Goal: Find specific page/section: Find specific page/section

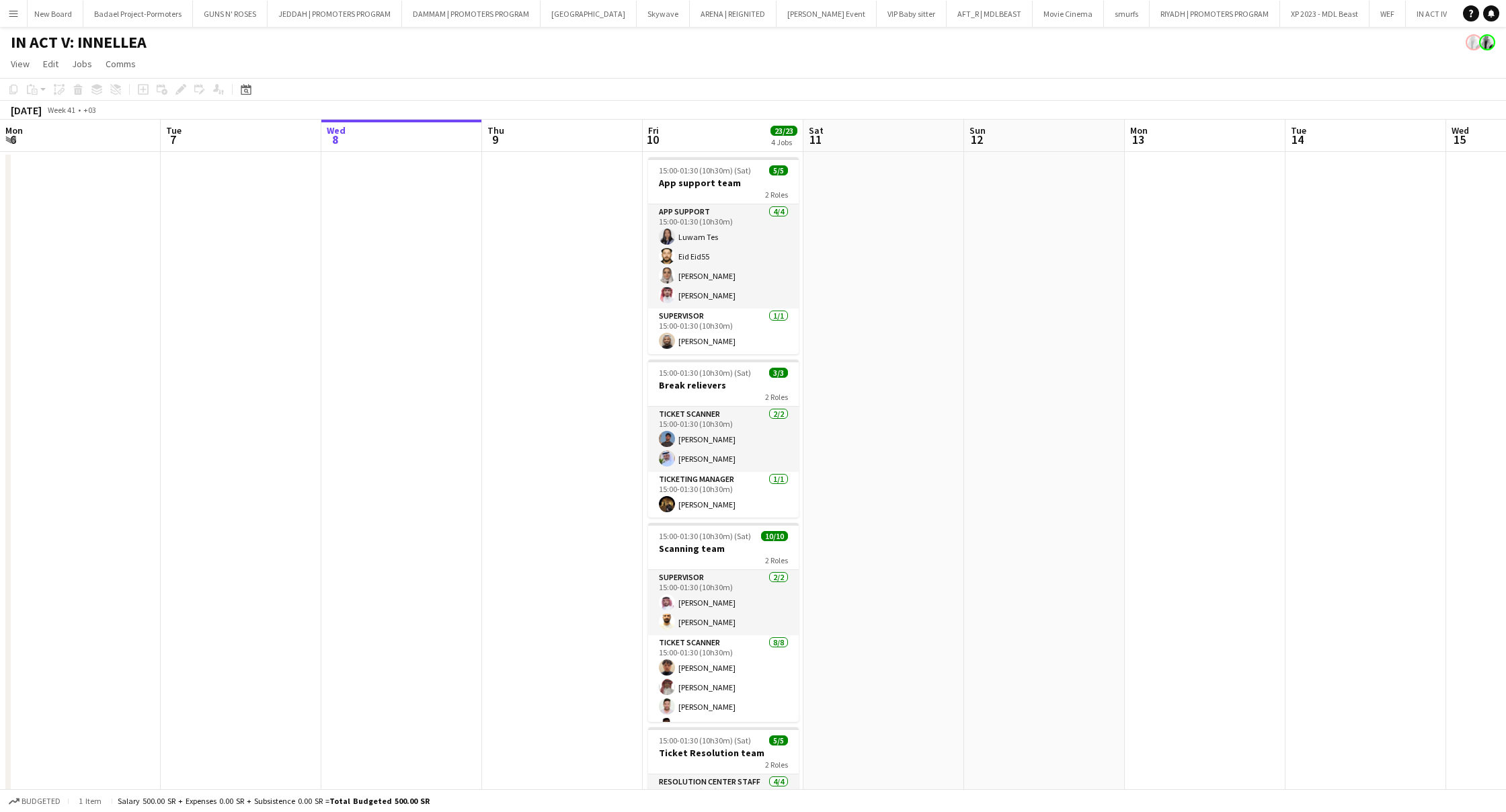
scroll to position [0, 2787]
click at [1165, 16] on button "RIYADH | PROMOTERS PROGRAM Close" at bounding box center [1230, 13] width 131 height 26
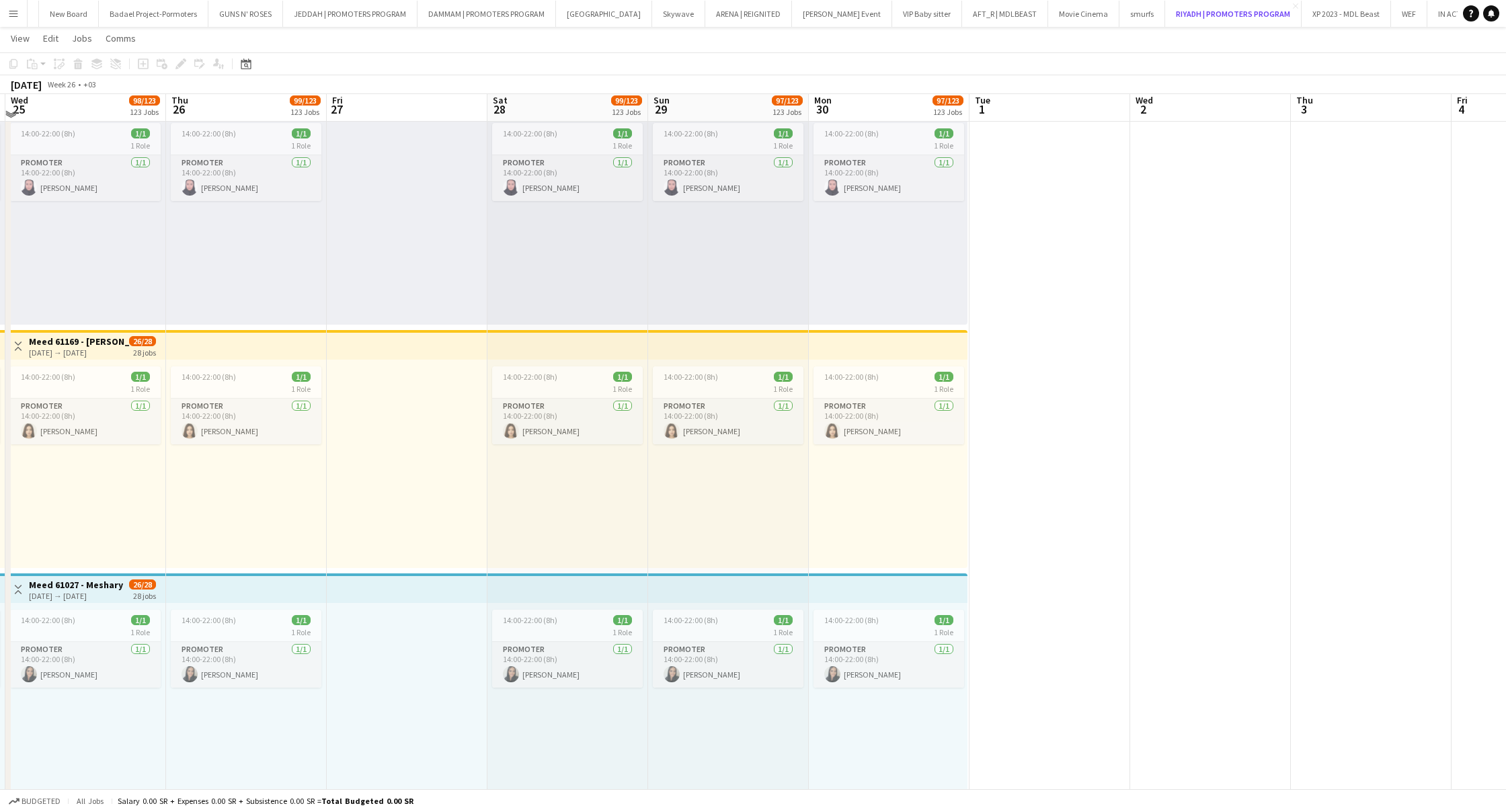
scroll to position [815, 0]
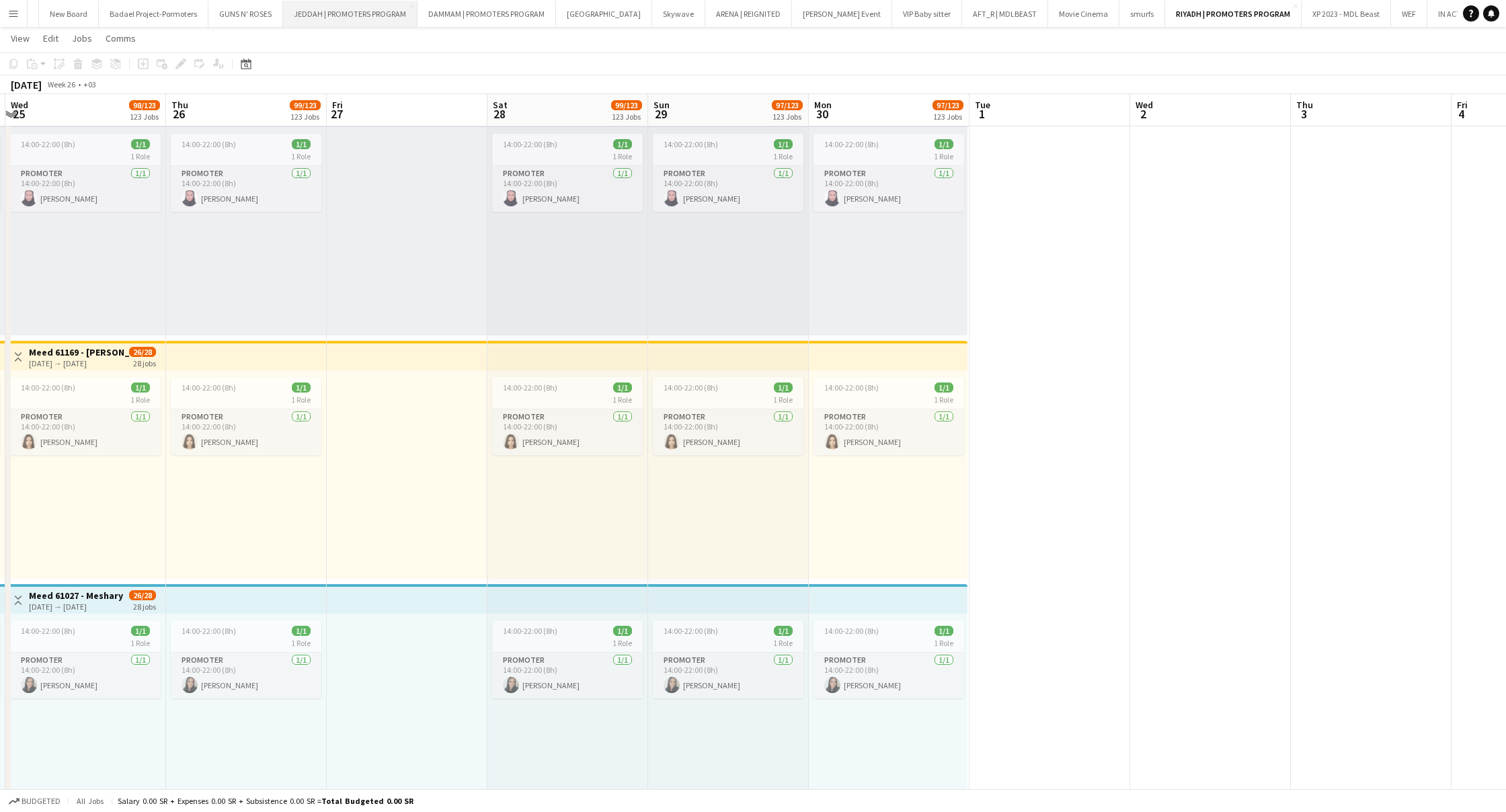
click at [283, 17] on button "JEDDAH | PROMOTERS PROGRAM Close" at bounding box center [350, 13] width 135 height 26
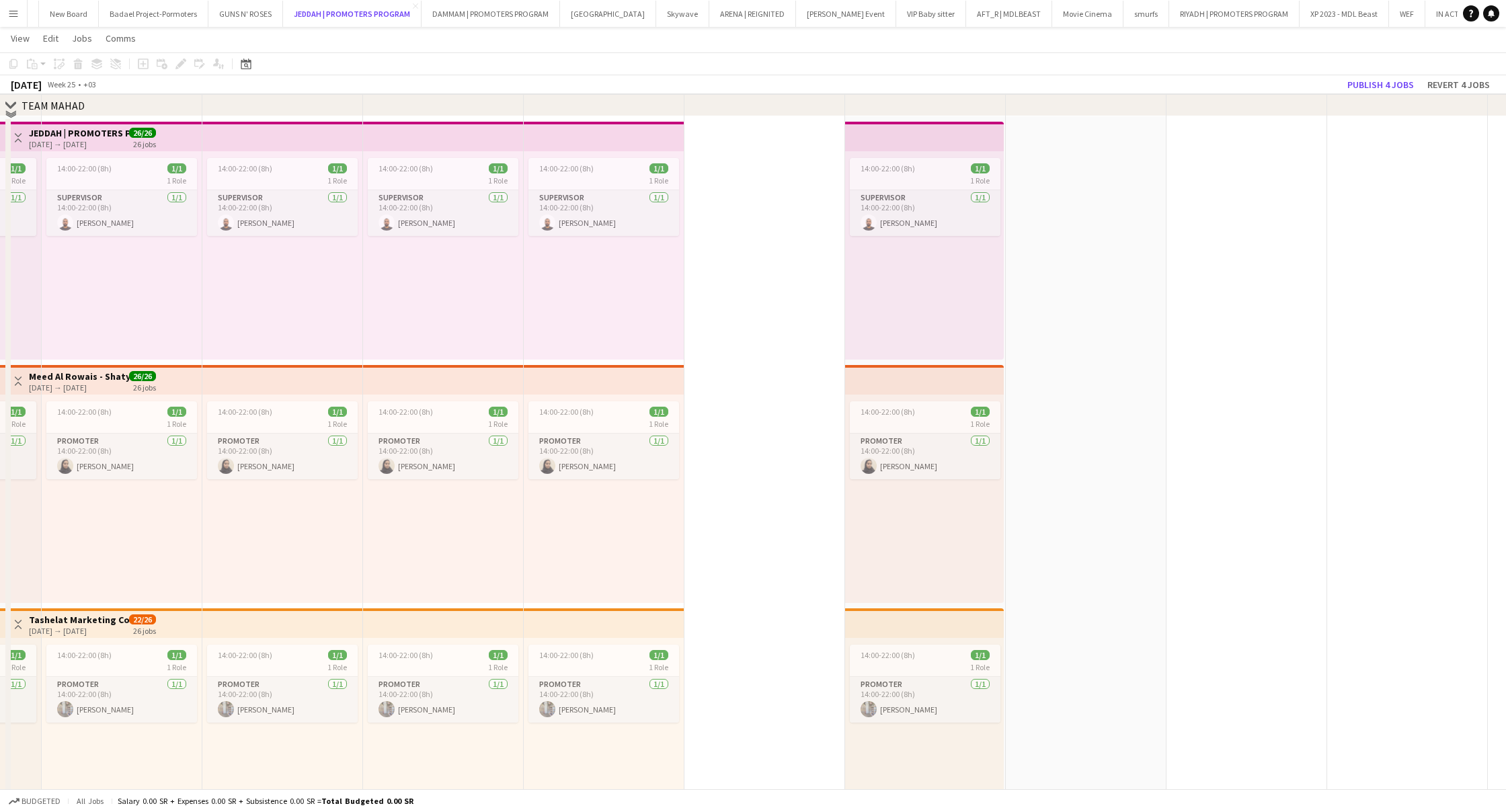
scroll to position [251, 0]
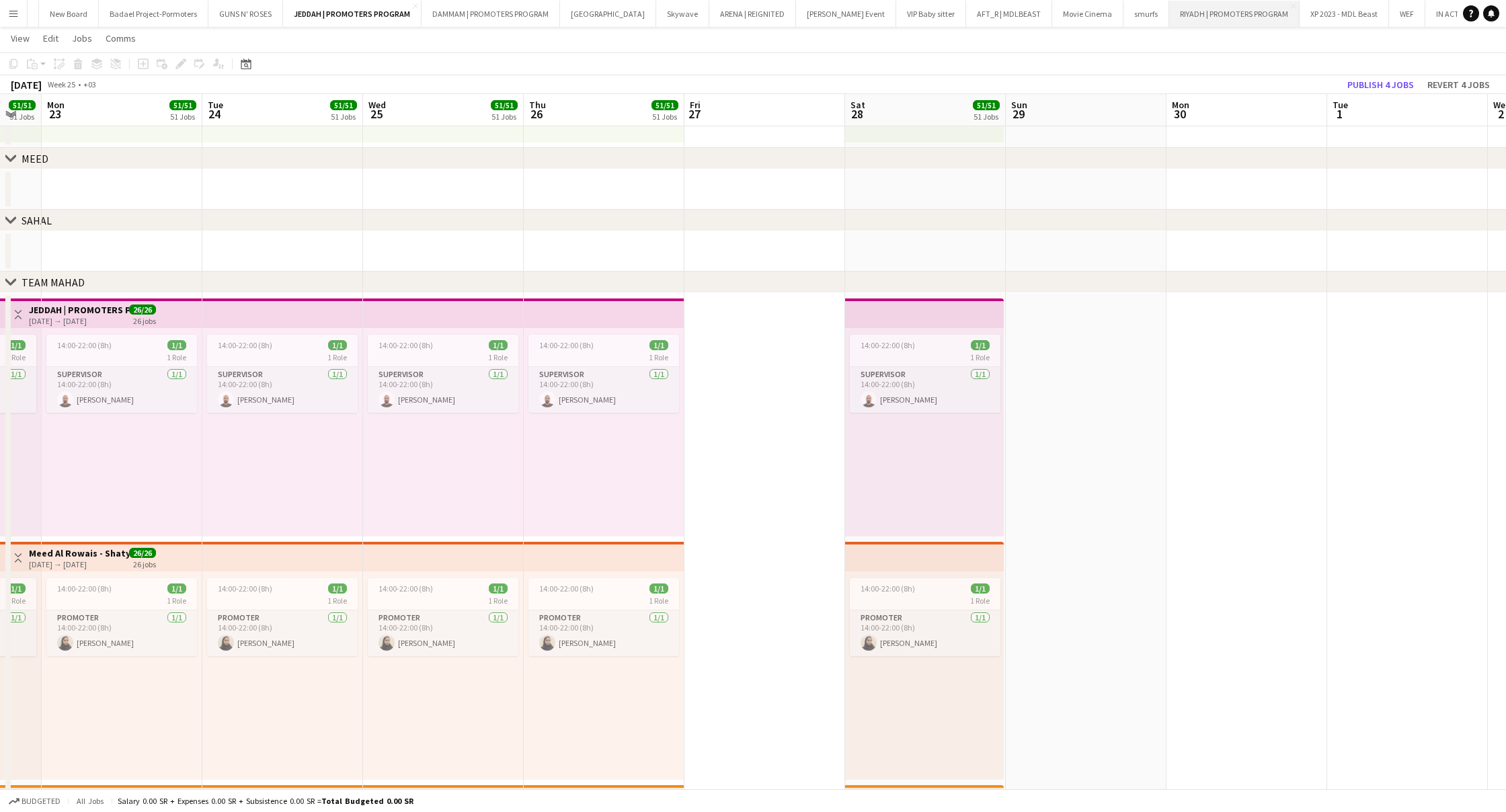
click at [1169, 6] on button "RIYADH | PROMOTERS PROGRAM Close" at bounding box center [1234, 13] width 131 height 26
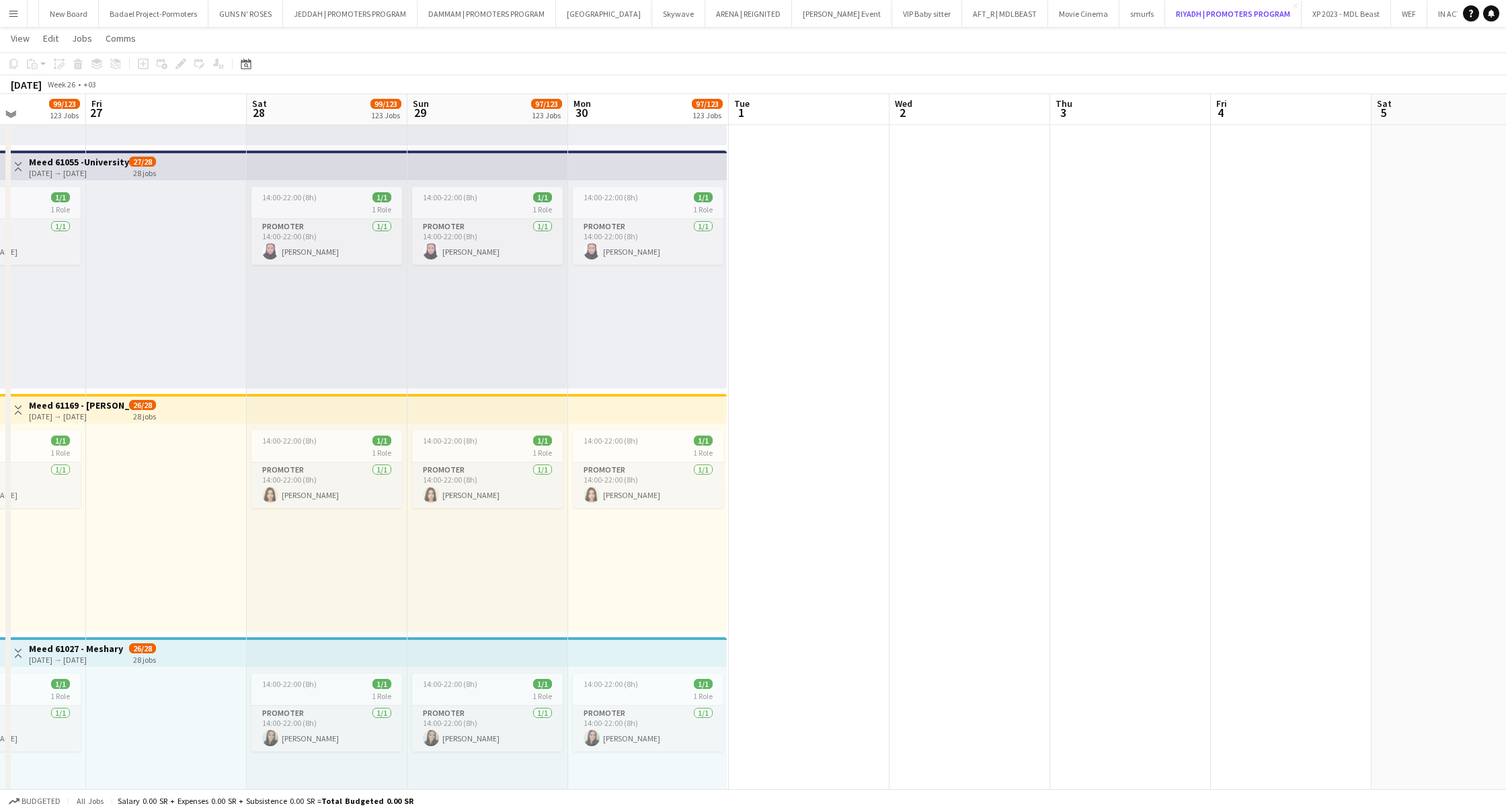
scroll to position [761, 0]
click at [667, 233] on app-card-role "PROMOTER 1/1 14:00-22:00 (8h) Areej Hassan" at bounding box center [648, 243] width 151 height 46
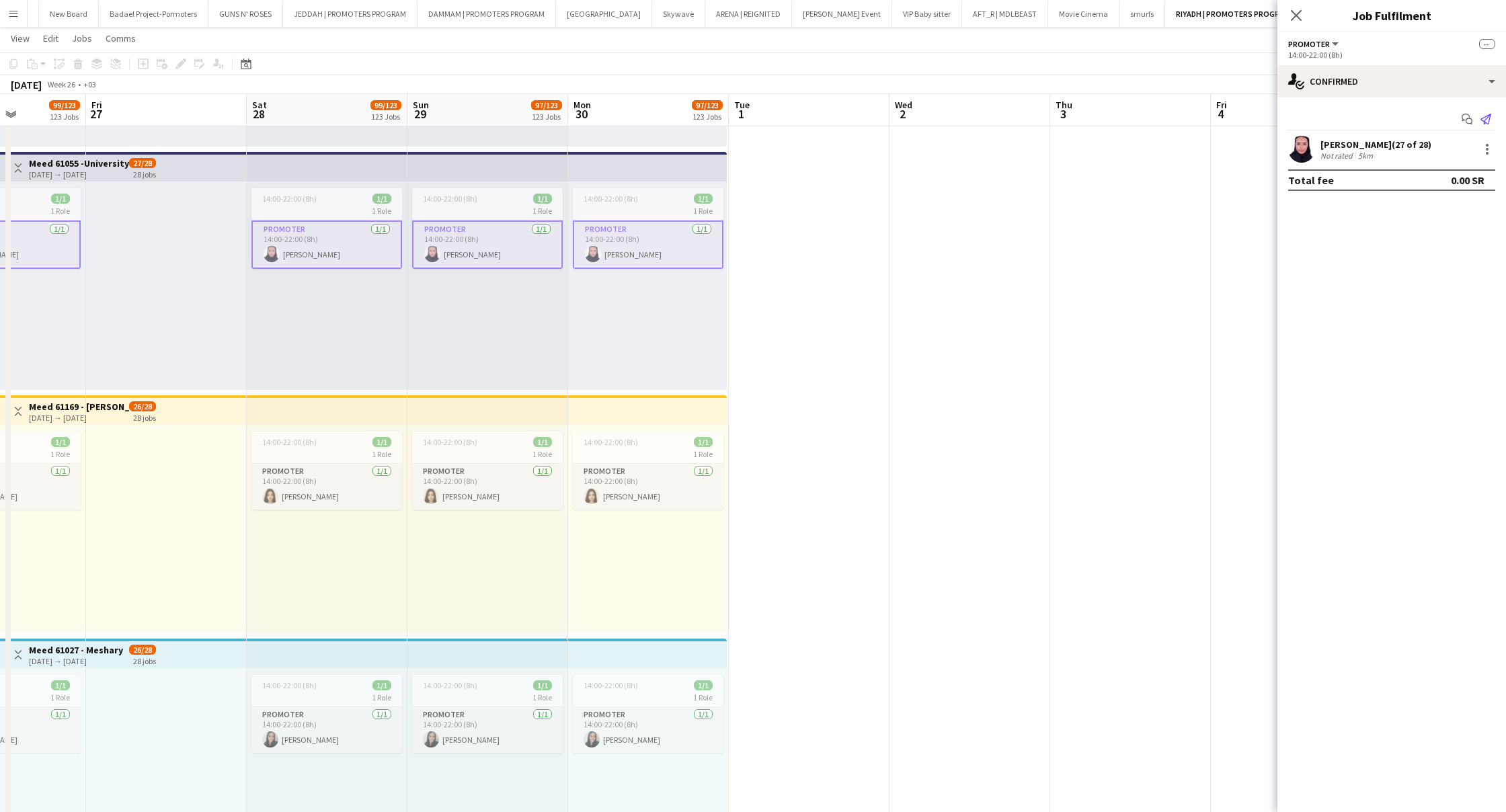
click at [1484, 119] on icon "Send notification" at bounding box center [1486, 119] width 11 height 11
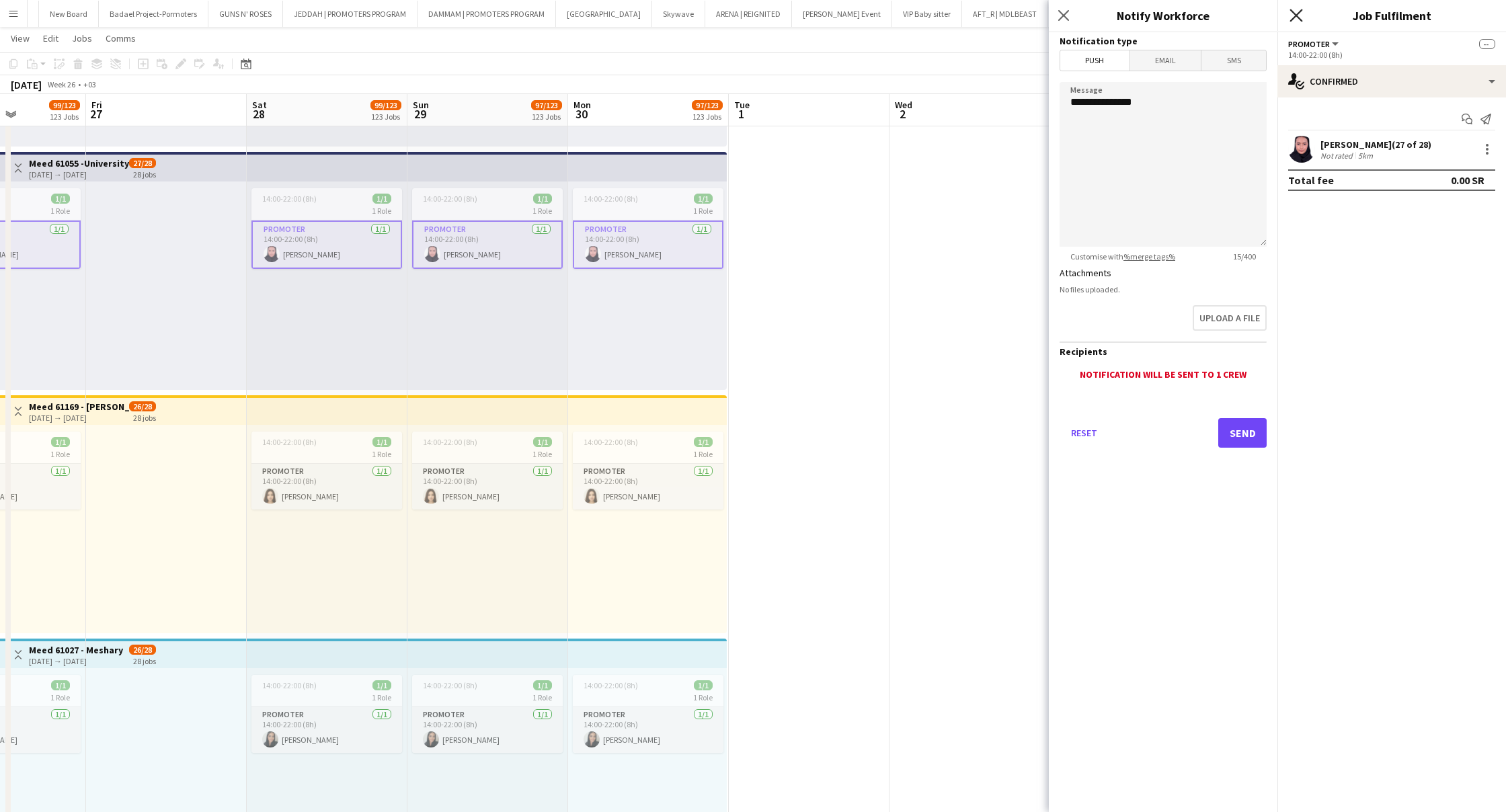
click at [1294, 19] on icon "Close pop-in" at bounding box center [1296, 15] width 13 height 13
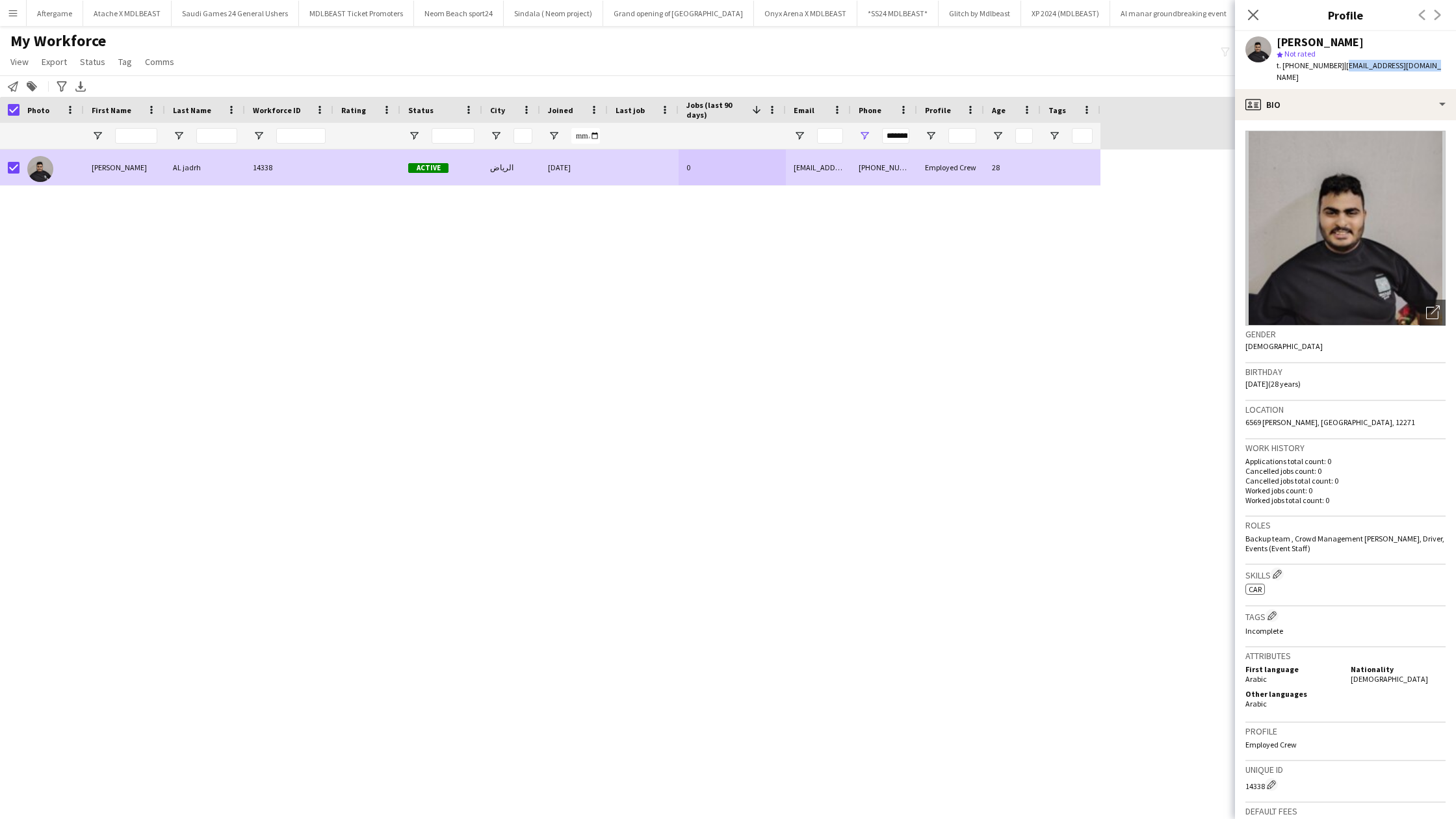
scroll to position [0, 2881]
drag, startPoint x: 1252, startPoint y: 15, endPoint x: 1234, endPoint y: 41, distance: 31.6
click at [1252, 15] on icon at bounding box center [1254, 15] width 11 height 11
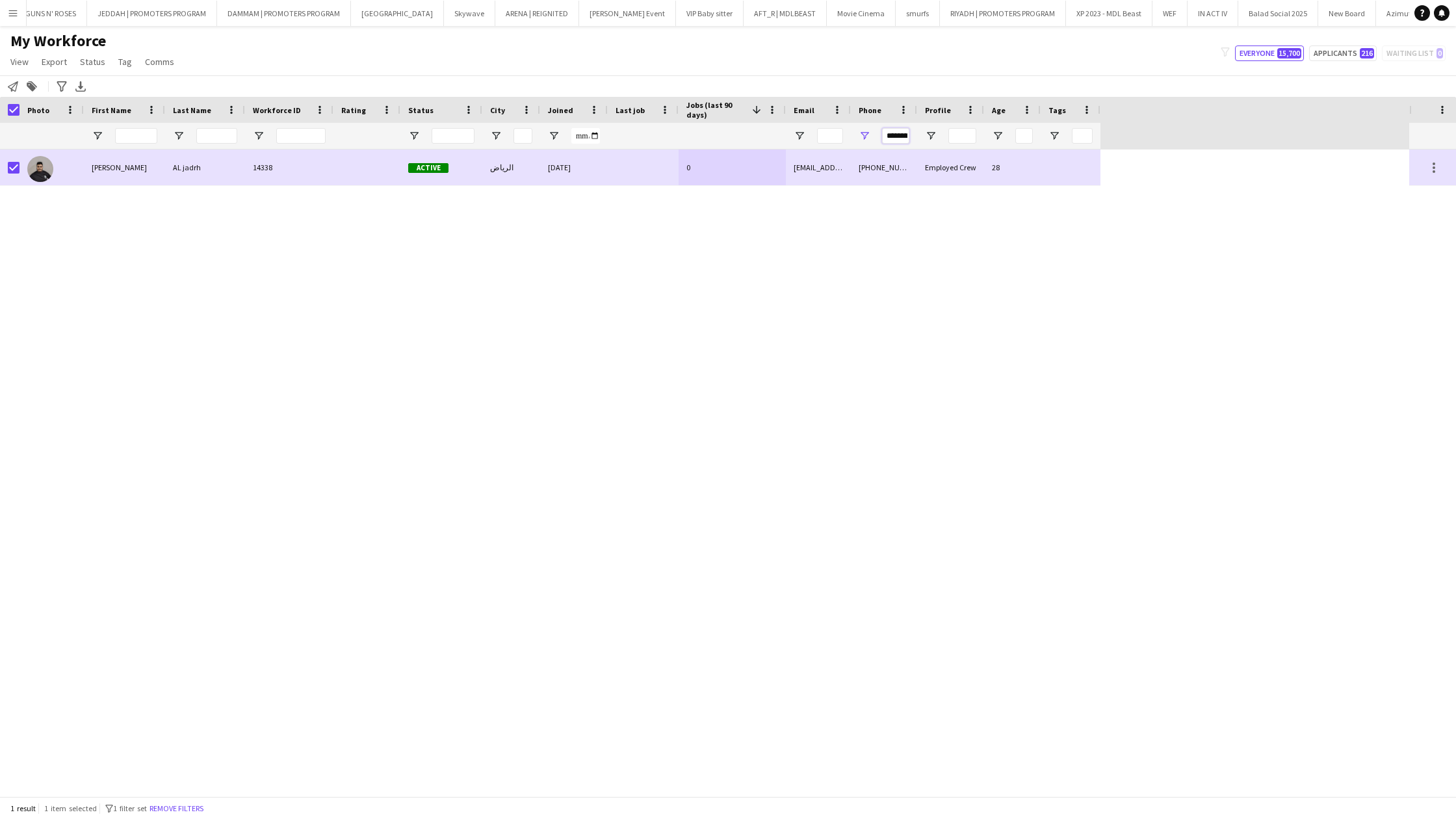
click at [890, 133] on input "*********" at bounding box center [896, 136] width 28 height 15
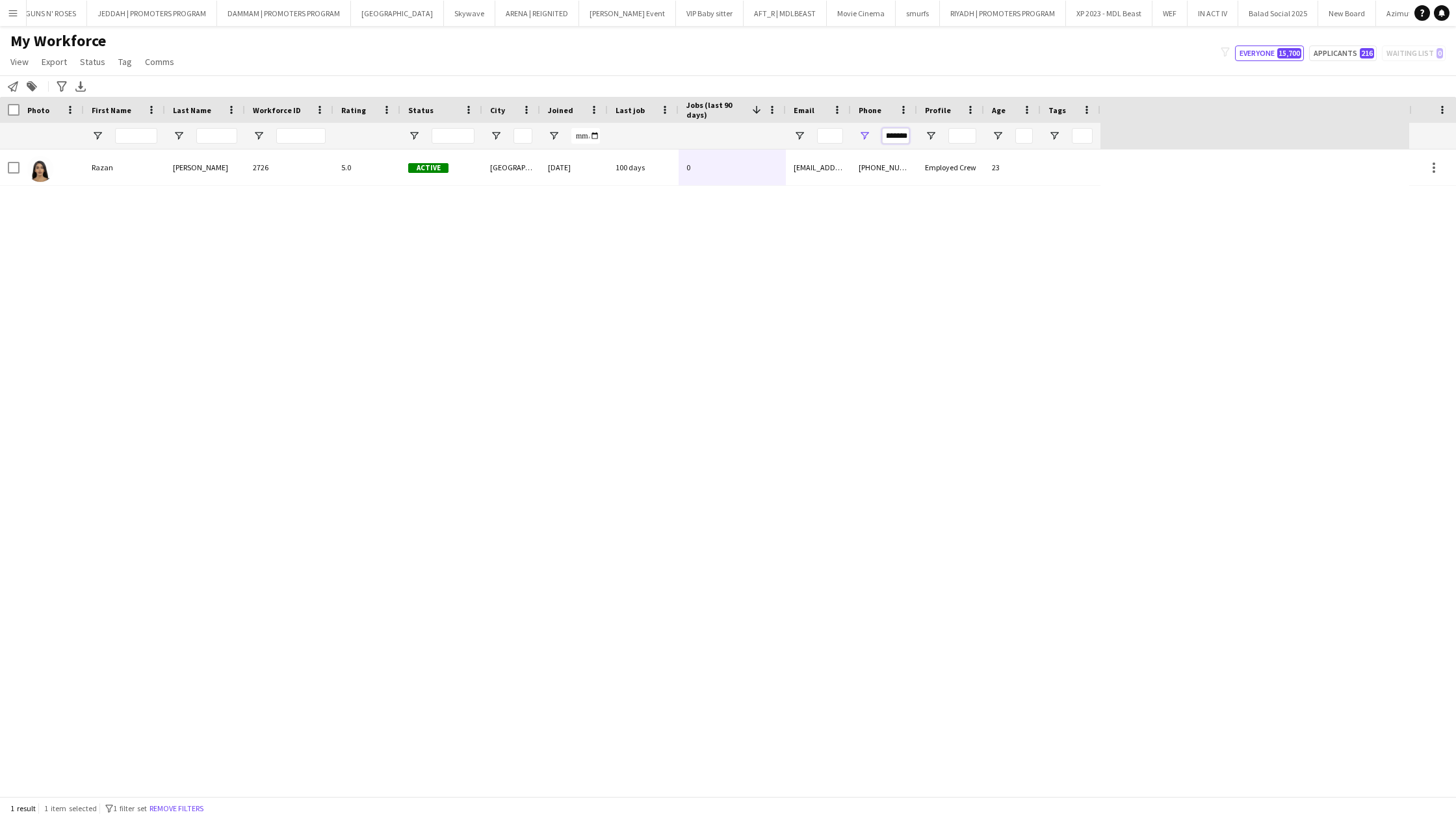
scroll to position [0, 14]
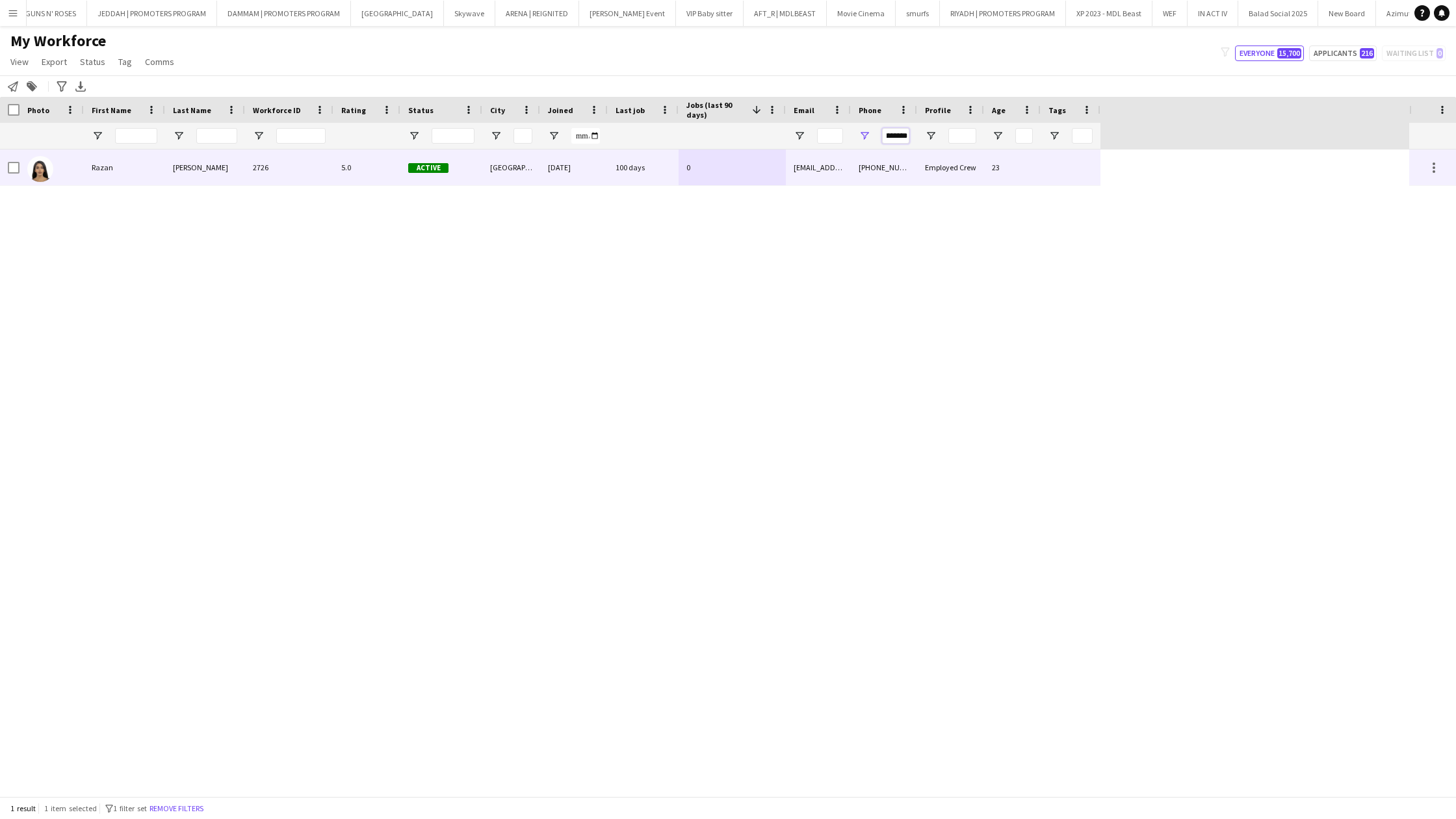
type input "*********"
click at [891, 173] on div "[PHONE_NUMBER]" at bounding box center [884, 167] width 67 height 36
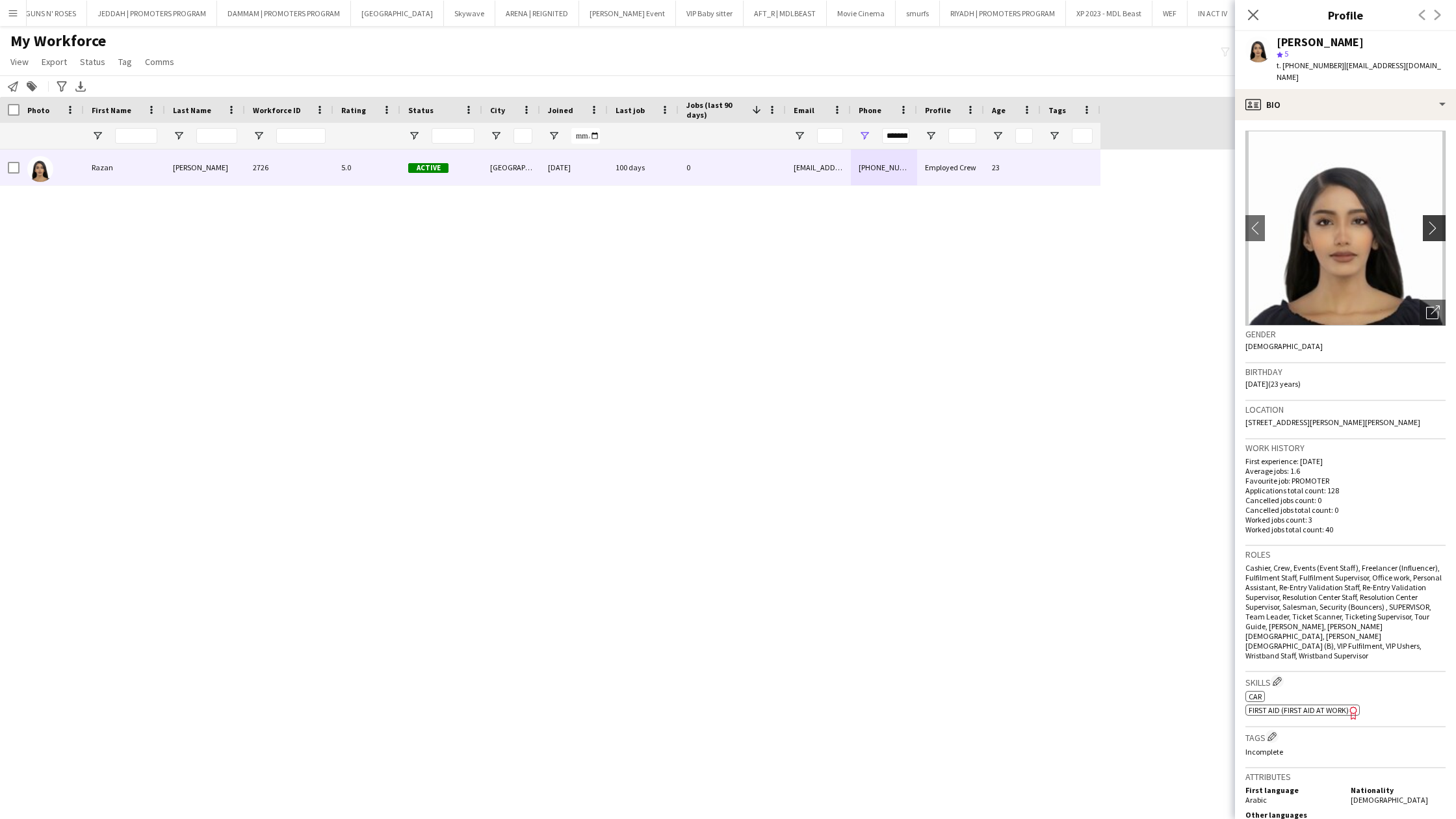
click at [1430, 221] on app-icon "chevron-right" at bounding box center [1436, 228] width 20 height 14
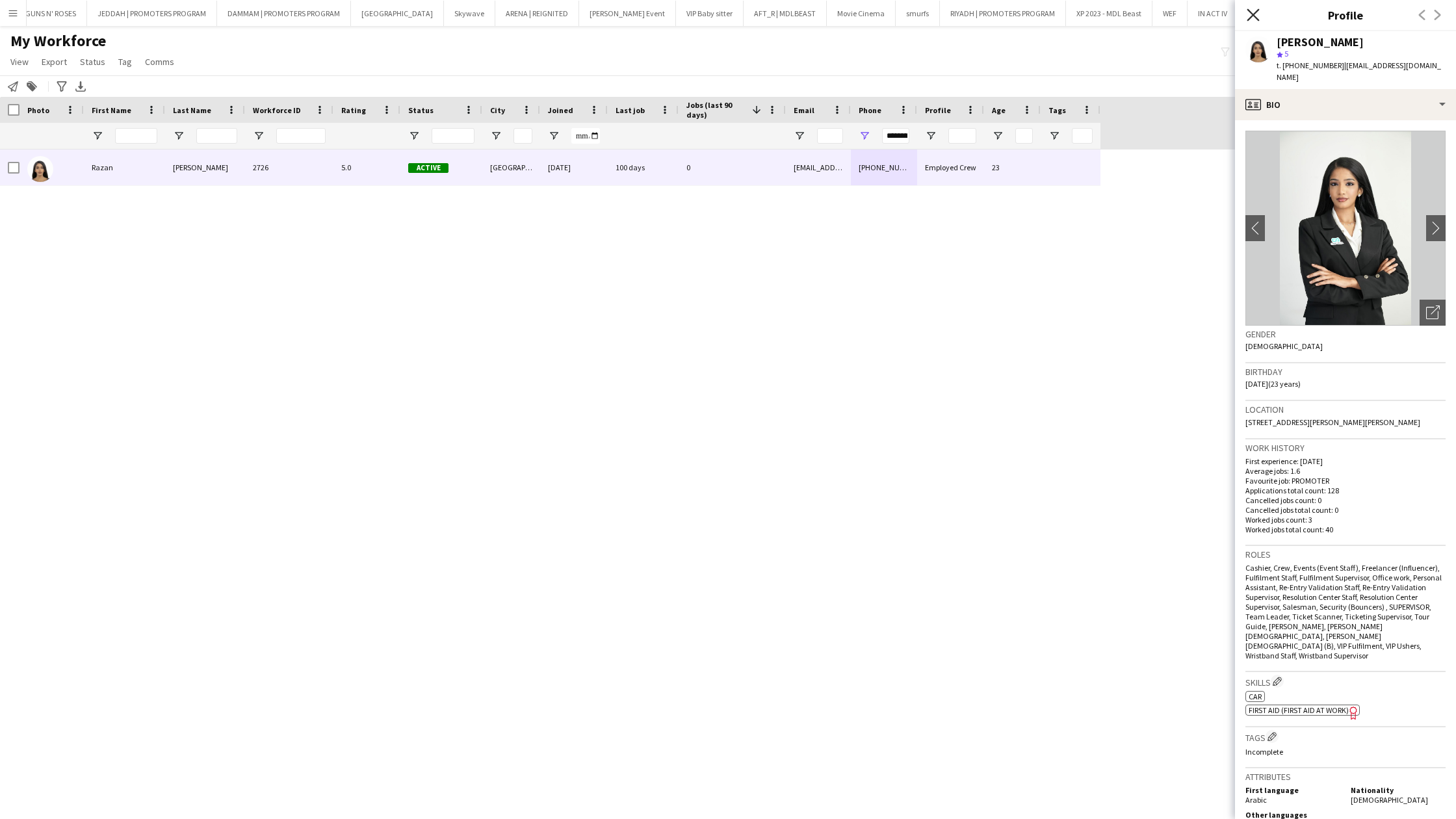
click at [1248, 14] on icon "Close pop-in" at bounding box center [1253, 15] width 12 height 12
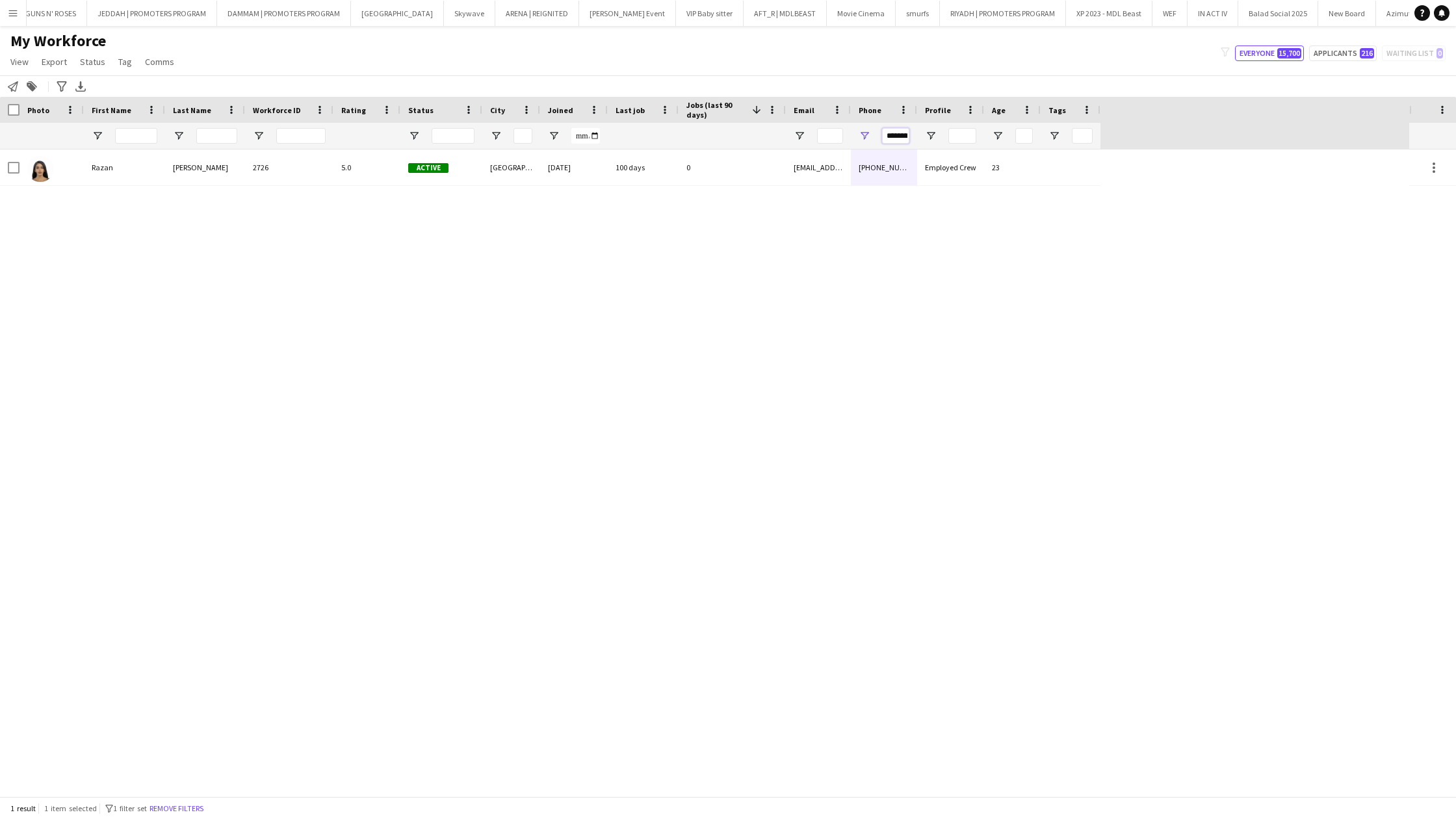
click at [899, 133] on input "*********" at bounding box center [896, 136] width 28 height 15
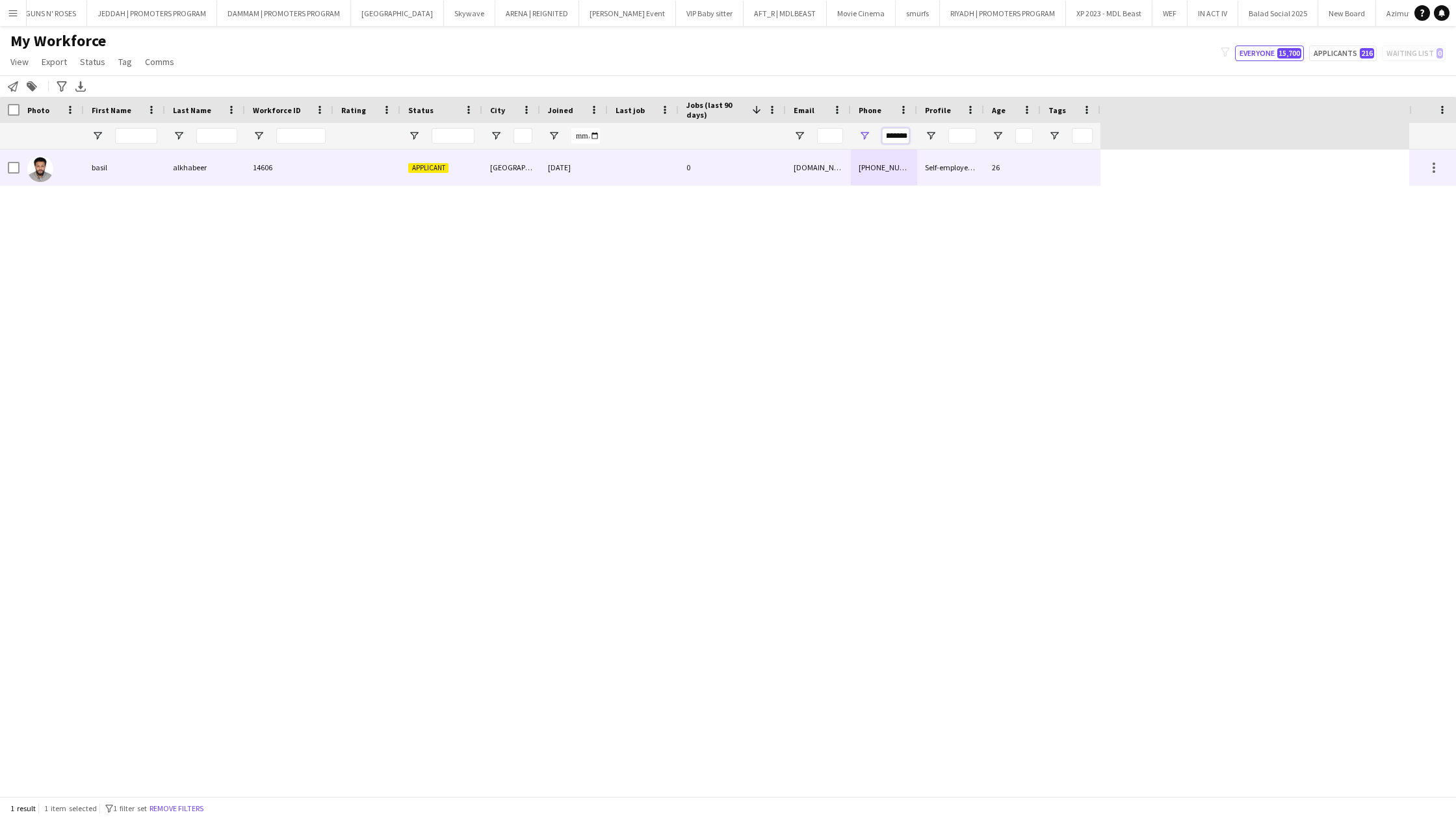
type input "*********"
click at [841, 178] on div "[DOMAIN_NAME][EMAIL_ADDRESS][DOMAIN_NAME]" at bounding box center [818, 167] width 65 height 36
